Goal: Book appointment/travel/reservation

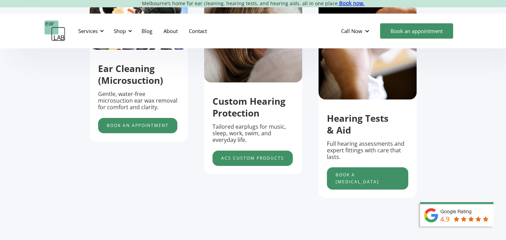
scroll to position [295, 0]
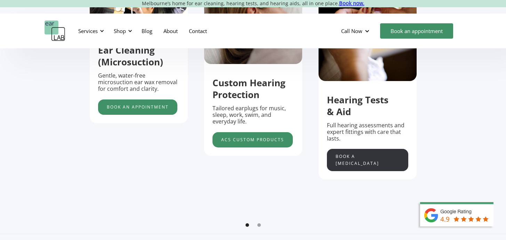
click at [362, 157] on link "Book a [MEDICAL_DATA]" at bounding box center [367, 160] width 81 height 22
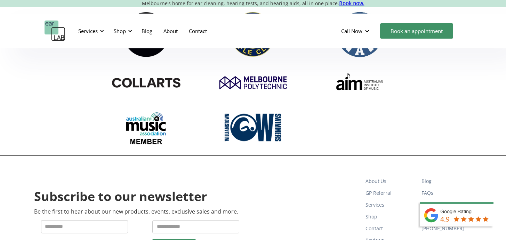
scroll to position [2260, 0]
click at [381, 222] on link "Contact" at bounding box center [391, 228] width 50 height 12
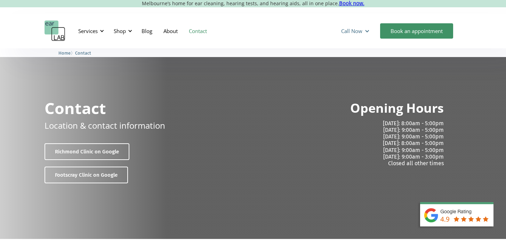
click at [352, 32] on div "Call Now" at bounding box center [351, 30] width 21 height 7
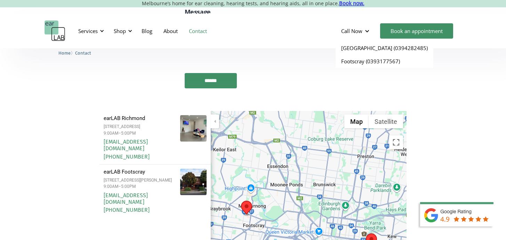
scroll to position [838, 0]
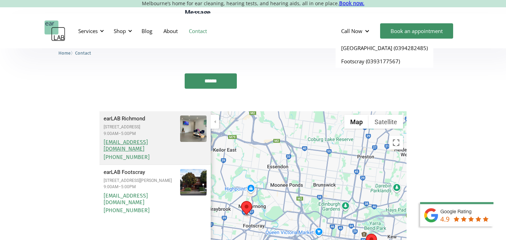
click at [148, 139] on link "[EMAIL_ADDRESS][DOMAIN_NAME]" at bounding box center [126, 145] width 44 height 13
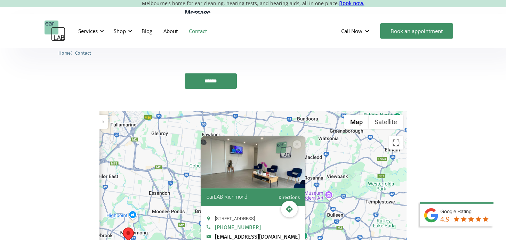
drag, startPoint x: 280, startPoint y: 195, endPoint x: 216, endPoint y: 195, distance: 64.7
click at [216, 233] on div "[EMAIL_ADDRESS][DOMAIN_NAME]" at bounding box center [253, 236] width 93 height 7
copy link "[EMAIL_ADDRESS][DOMAIN_NAME]"
click at [440, 152] on section "Filters earLAB [GEOGRAPHIC_DATA] [STREET_ADDRESS] 9:00AM–5:00PM [PHONE_NUMBER]" at bounding box center [253, 233] width 506 height 244
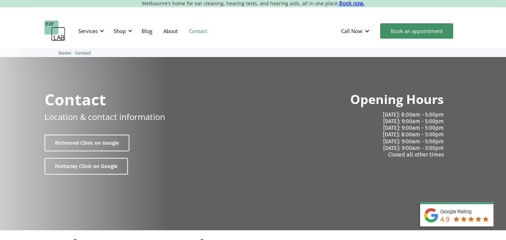
scroll to position [0, 0]
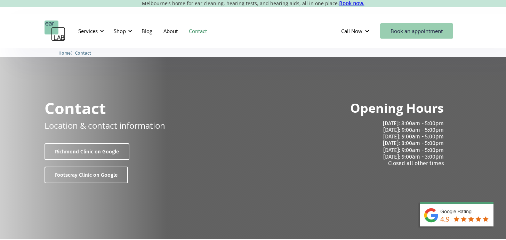
click at [412, 31] on link "Book an appointment" at bounding box center [416, 30] width 73 height 15
